Goal: Transaction & Acquisition: Download file/media

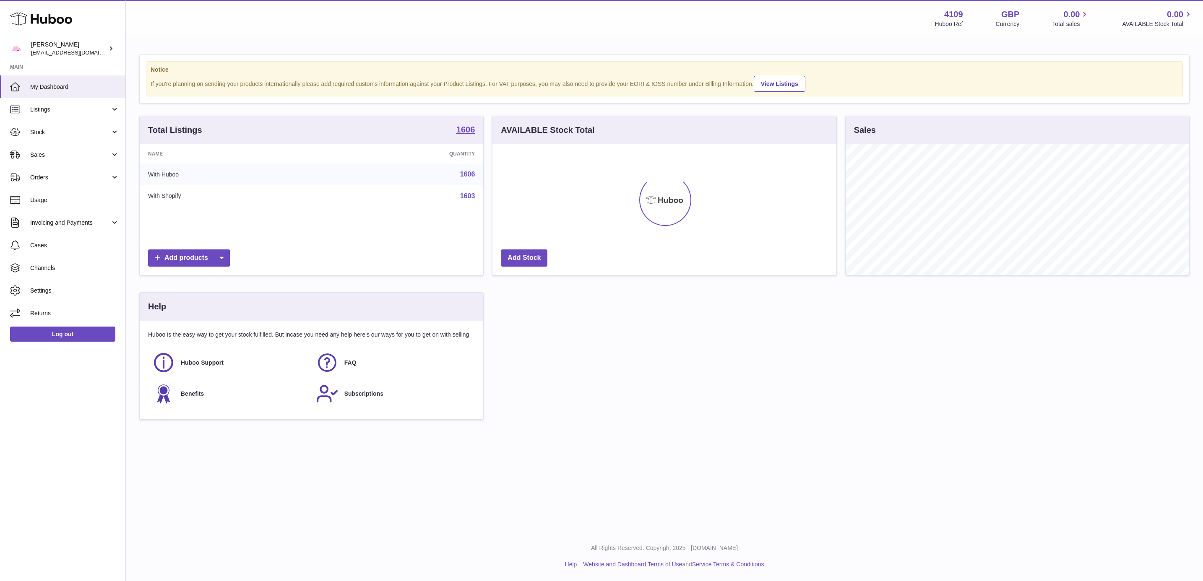
scroll to position [131, 343]
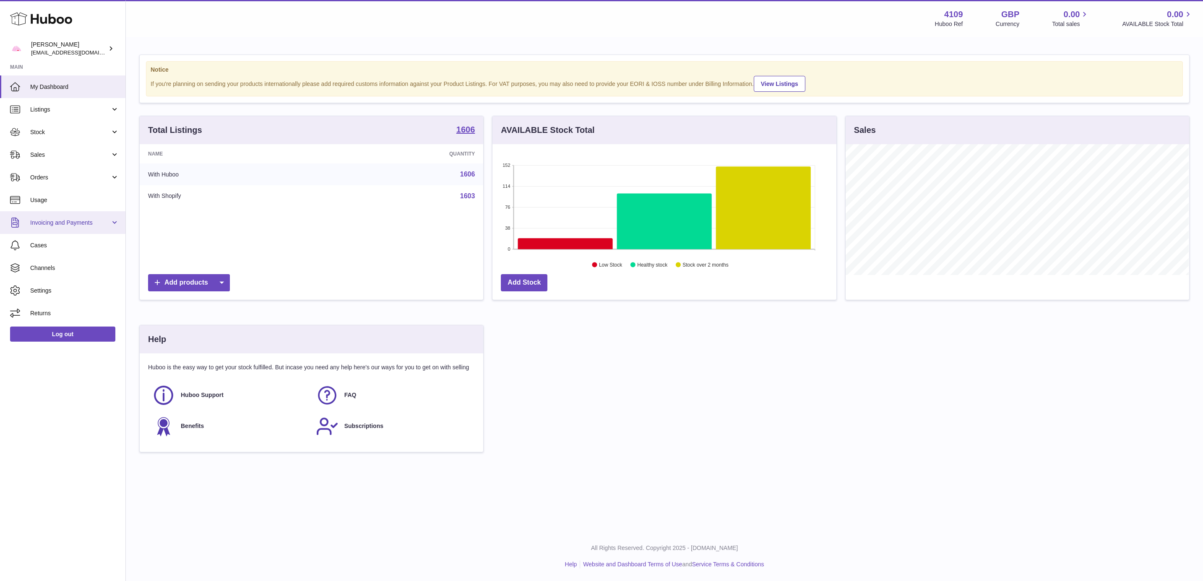
click at [91, 214] on link "Invoicing and Payments" at bounding box center [62, 222] width 125 height 23
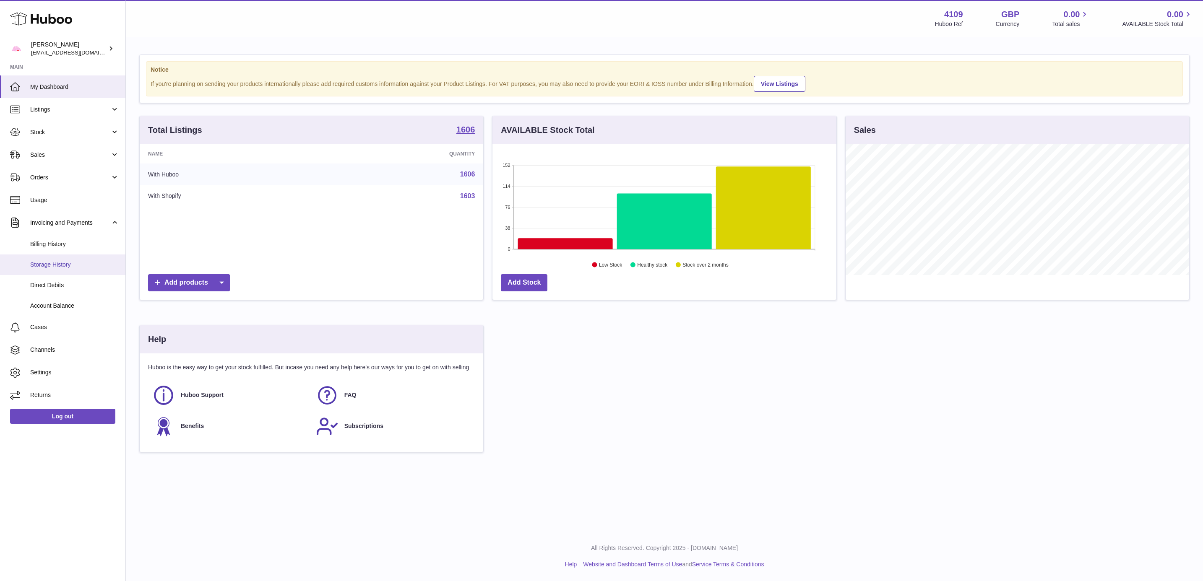
click at [83, 266] on span "Storage History" at bounding box center [74, 265] width 89 height 8
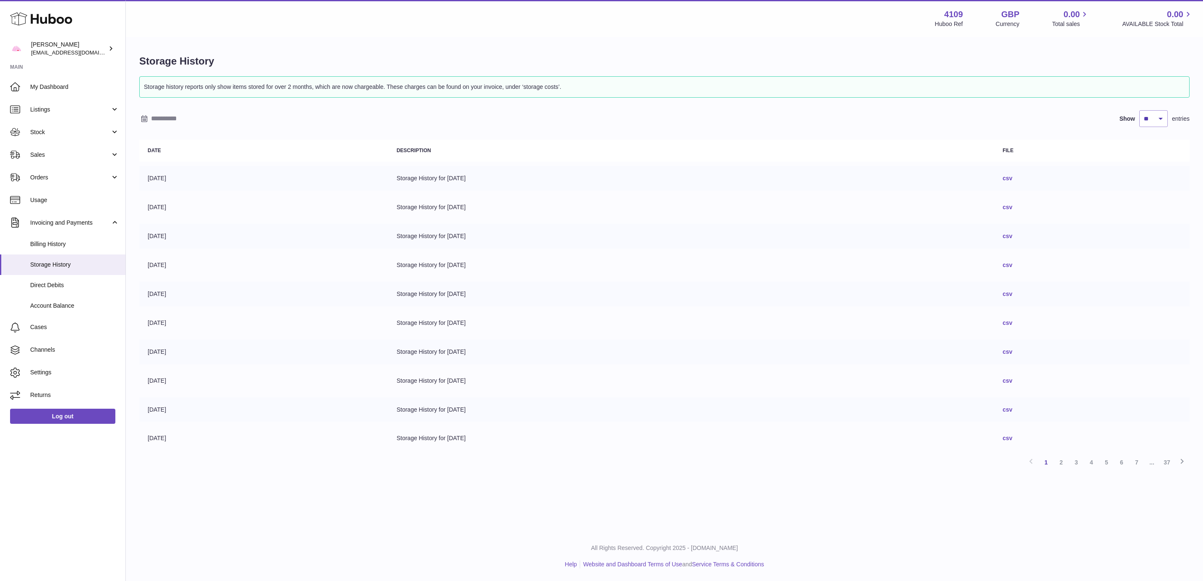
click at [1012, 177] on link "csv" at bounding box center [1007, 178] width 10 height 7
click at [1182, 459] on icon at bounding box center [1182, 461] width 10 height 10
click at [1012, 238] on link "csv" at bounding box center [1007, 236] width 10 height 7
drag, startPoint x: 779, startPoint y: 60, endPoint x: 794, endPoint y: 70, distance: 18.1
click at [779, 60] on h1 "Storage History" at bounding box center [664, 61] width 1050 height 13
